Goal: Task Accomplishment & Management: Use online tool/utility

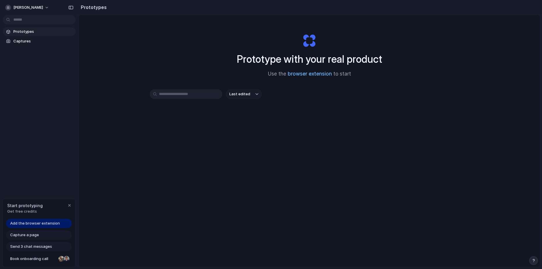
click at [314, 74] on link "browser extension" at bounding box center [310, 74] width 44 height 6
click at [320, 75] on link "browser extension" at bounding box center [310, 74] width 44 height 6
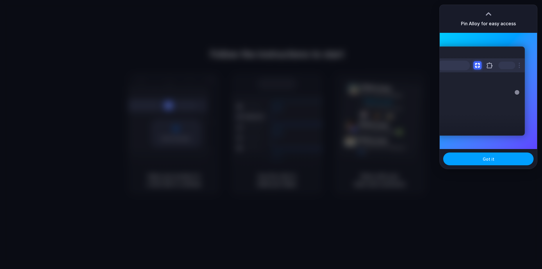
click at [485, 159] on span "Got it" at bounding box center [489, 159] width 12 height 6
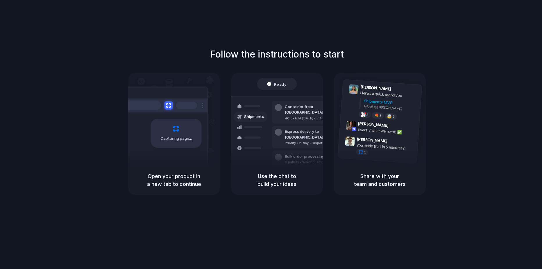
click at [479, 90] on div "Follow the instructions to start Capturing page Open your product in a new tab …" at bounding box center [277, 121] width 542 height 148
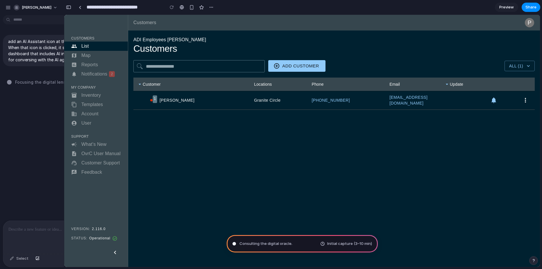
type input "**********"
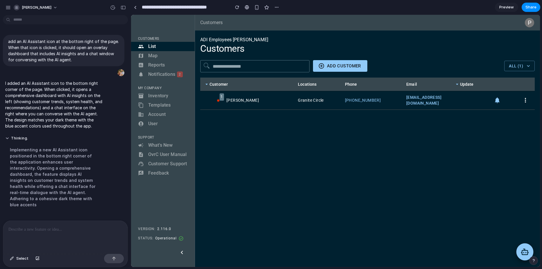
click at [523, 251] on icon at bounding box center [525, 252] width 8 height 8
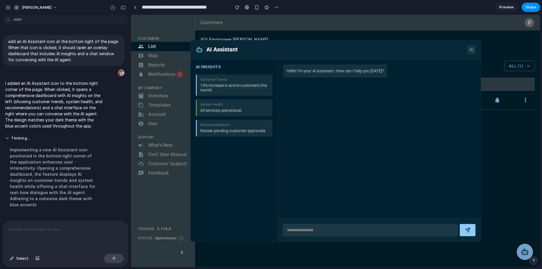
click at [474, 50] on icon at bounding box center [472, 50] width 6 height 6
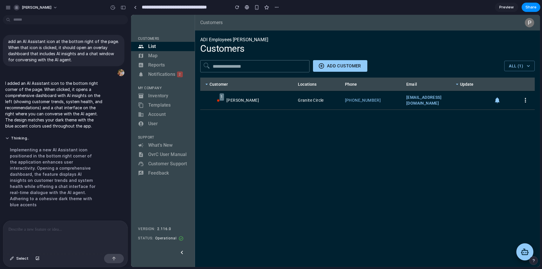
click at [525, 251] on rect at bounding box center [525, 253] width 6 height 4
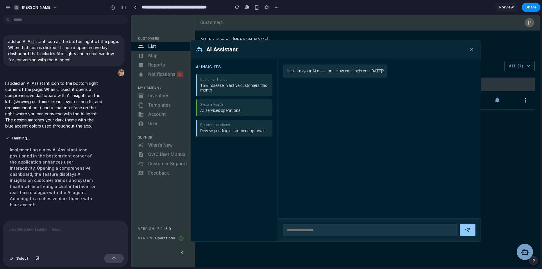
click at [218, 111] on div "All services operational" at bounding box center [234, 110] width 69 height 5
click at [236, 87] on div "15% increase in active customers this month" at bounding box center [234, 87] width 69 height 9
click at [365, 231] on input "text" at bounding box center [370, 230] width 174 height 12
click at [239, 90] on div "15% increase in active customers this month" at bounding box center [234, 87] width 69 height 9
drag, startPoint x: 233, startPoint y: 108, endPoint x: 235, endPoint y: 136, distance: 28.0
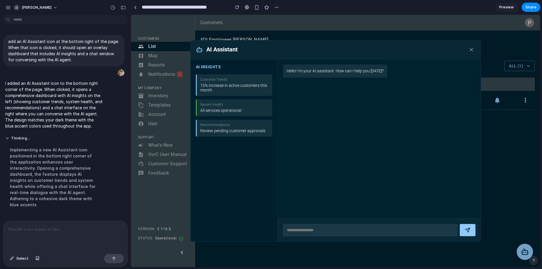
click at [233, 111] on div "All services operational" at bounding box center [234, 110] width 69 height 5
click at [233, 139] on div "AI Insights Customer Trends 15% increase in active customers this month System …" at bounding box center [234, 150] width 87 height 182
click at [307, 226] on input "text" at bounding box center [370, 230] width 174 height 12
click at [472, 49] on icon at bounding box center [472, 50] width 6 height 6
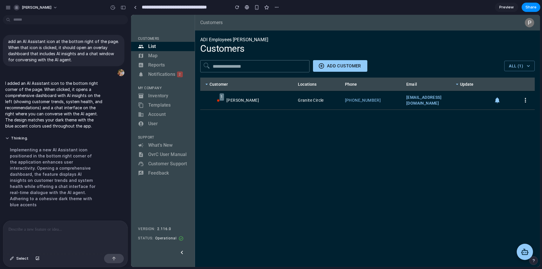
click at [317, 220] on div "P Customers ADI Employees Phillip Grant Customers This is a required field. Add…" at bounding box center [367, 141] width 345 height 252
